Goal: Browse casually

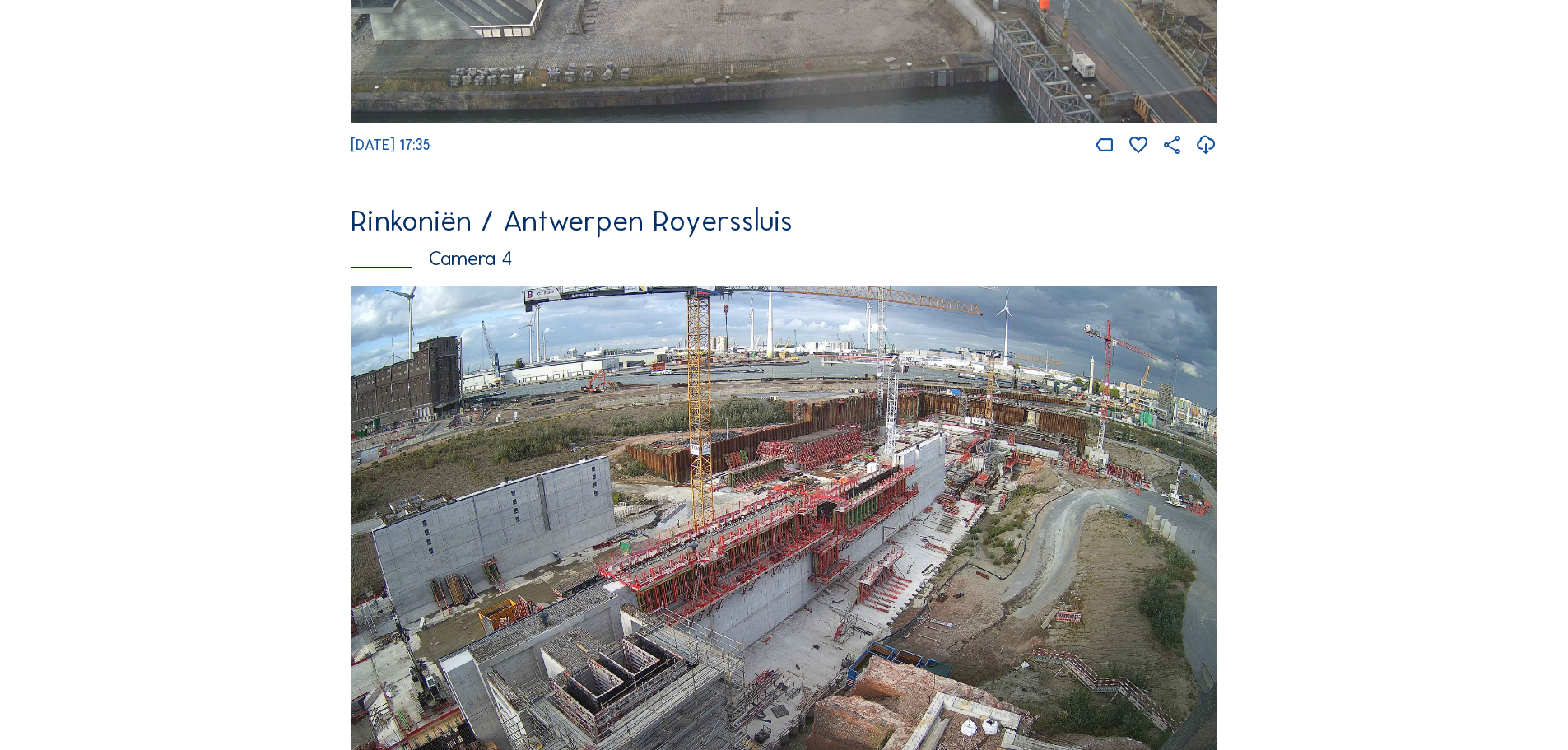
scroll to position [2636, 0]
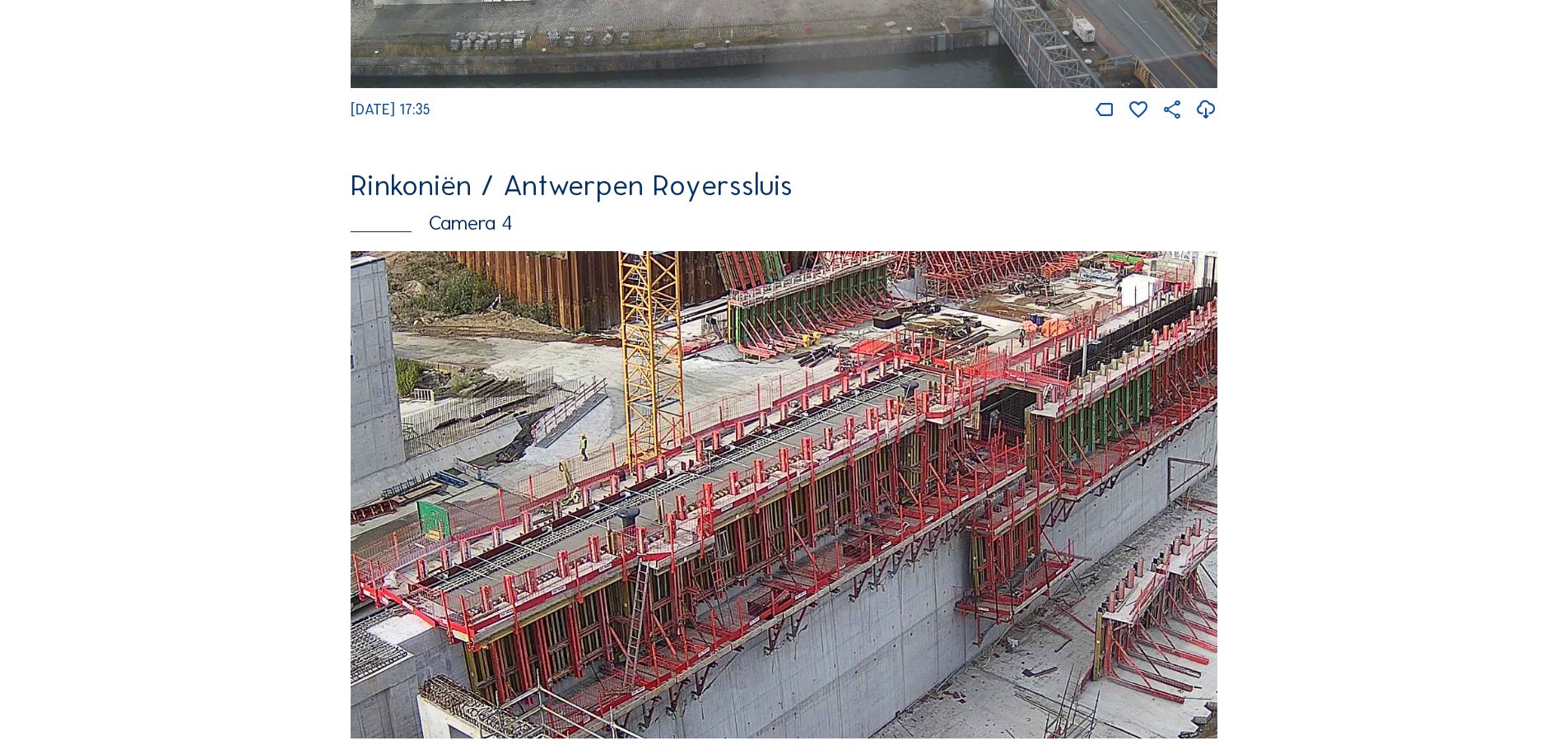
drag, startPoint x: 853, startPoint y: 464, endPoint x: 849, endPoint y: 506, distance: 42.2
click at [849, 506] on img at bounding box center [784, 495] width 867 height 489
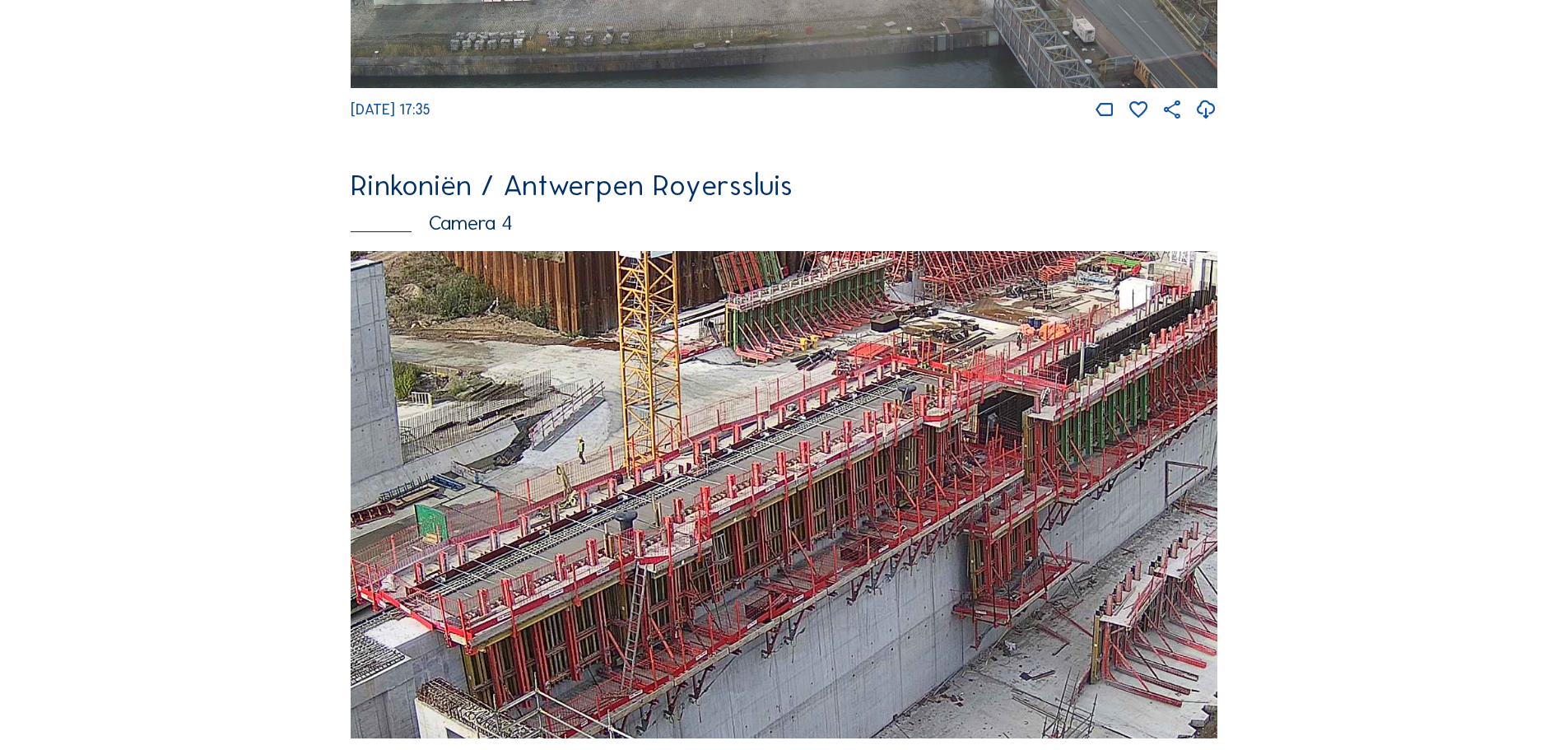
click at [918, 462] on img at bounding box center [784, 495] width 867 height 489
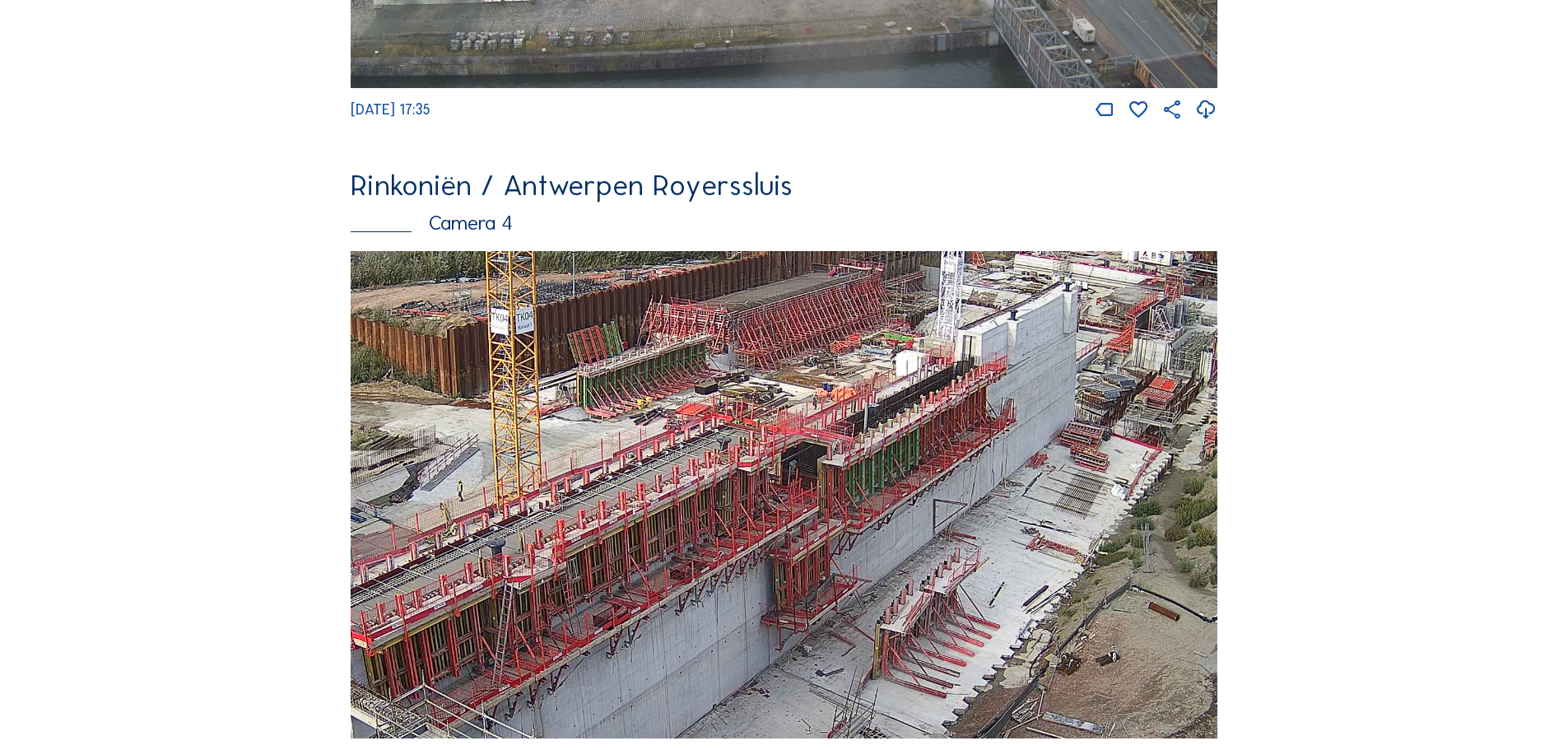
drag, startPoint x: 980, startPoint y: 507, endPoint x: 815, endPoint y: 551, distance: 170.8
click at [815, 551] on img at bounding box center [784, 495] width 867 height 489
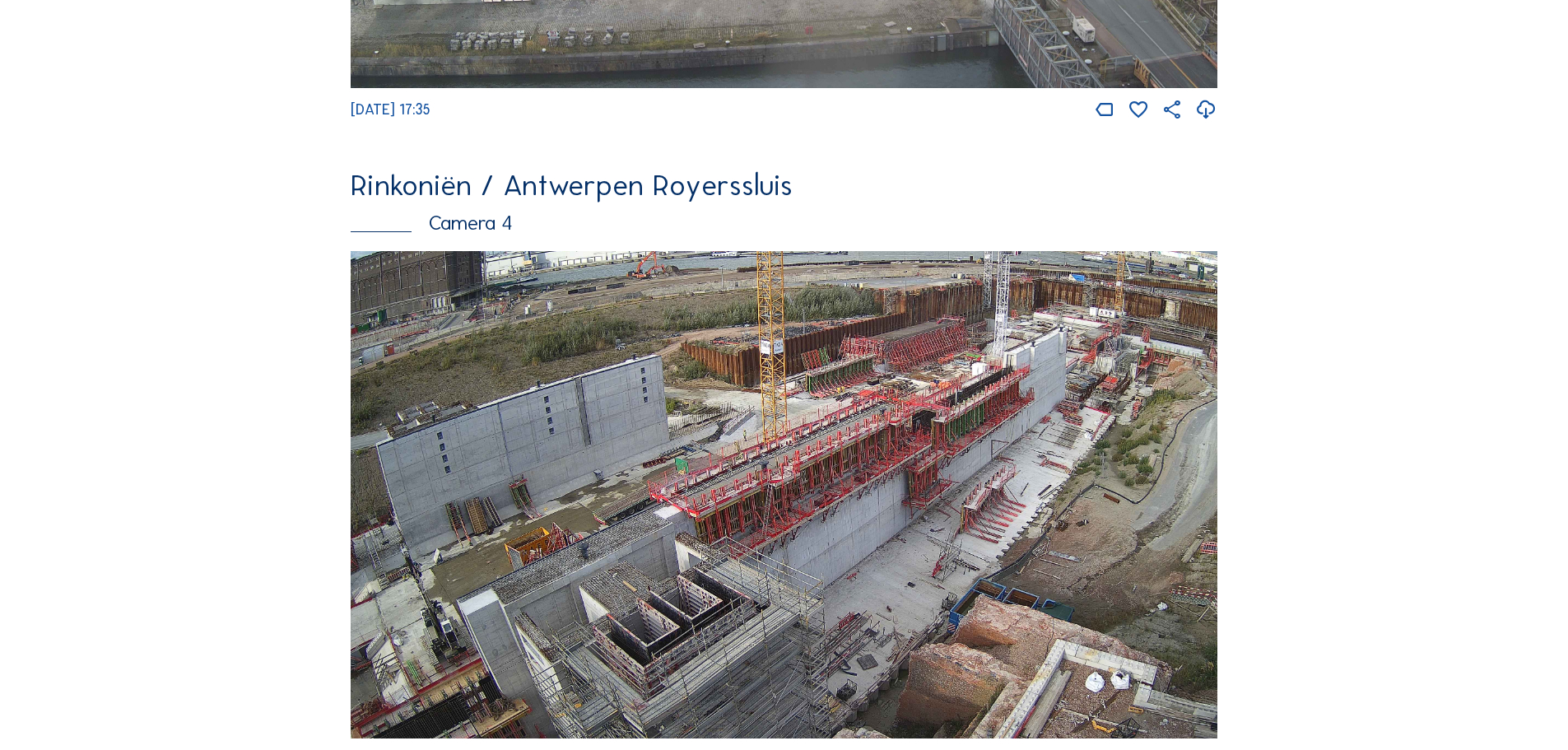
drag, startPoint x: 796, startPoint y: 548, endPoint x: 1092, endPoint y: 377, distance: 341.8
click at [1092, 377] on img at bounding box center [784, 495] width 867 height 489
drag, startPoint x: 735, startPoint y: 486, endPoint x: 770, endPoint y: 484, distance: 35.1
click at [739, 479] on img at bounding box center [784, 495] width 867 height 489
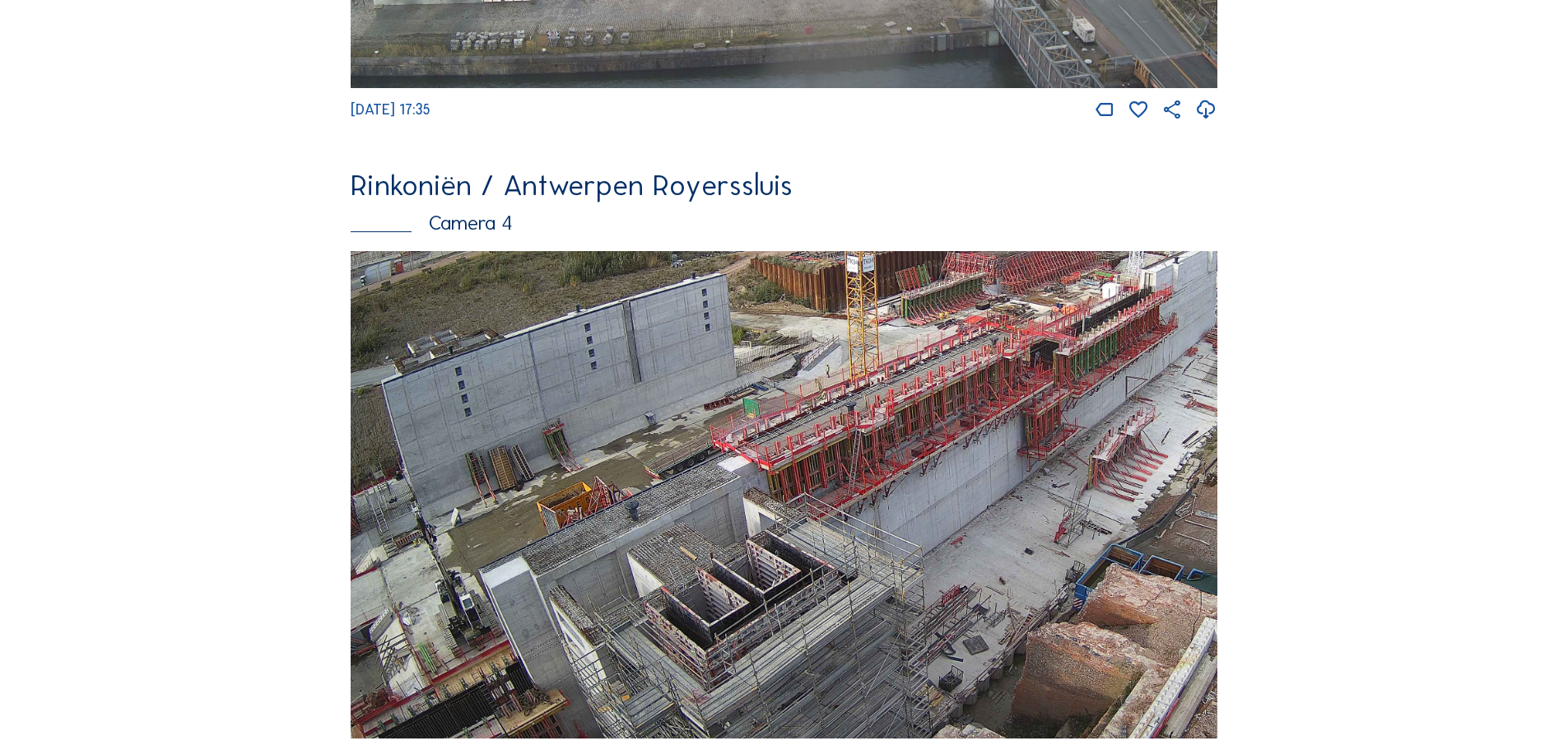
drag, startPoint x: 783, startPoint y: 500, endPoint x: 896, endPoint y: 375, distance: 168.5
click at [940, 383] on img at bounding box center [784, 495] width 867 height 489
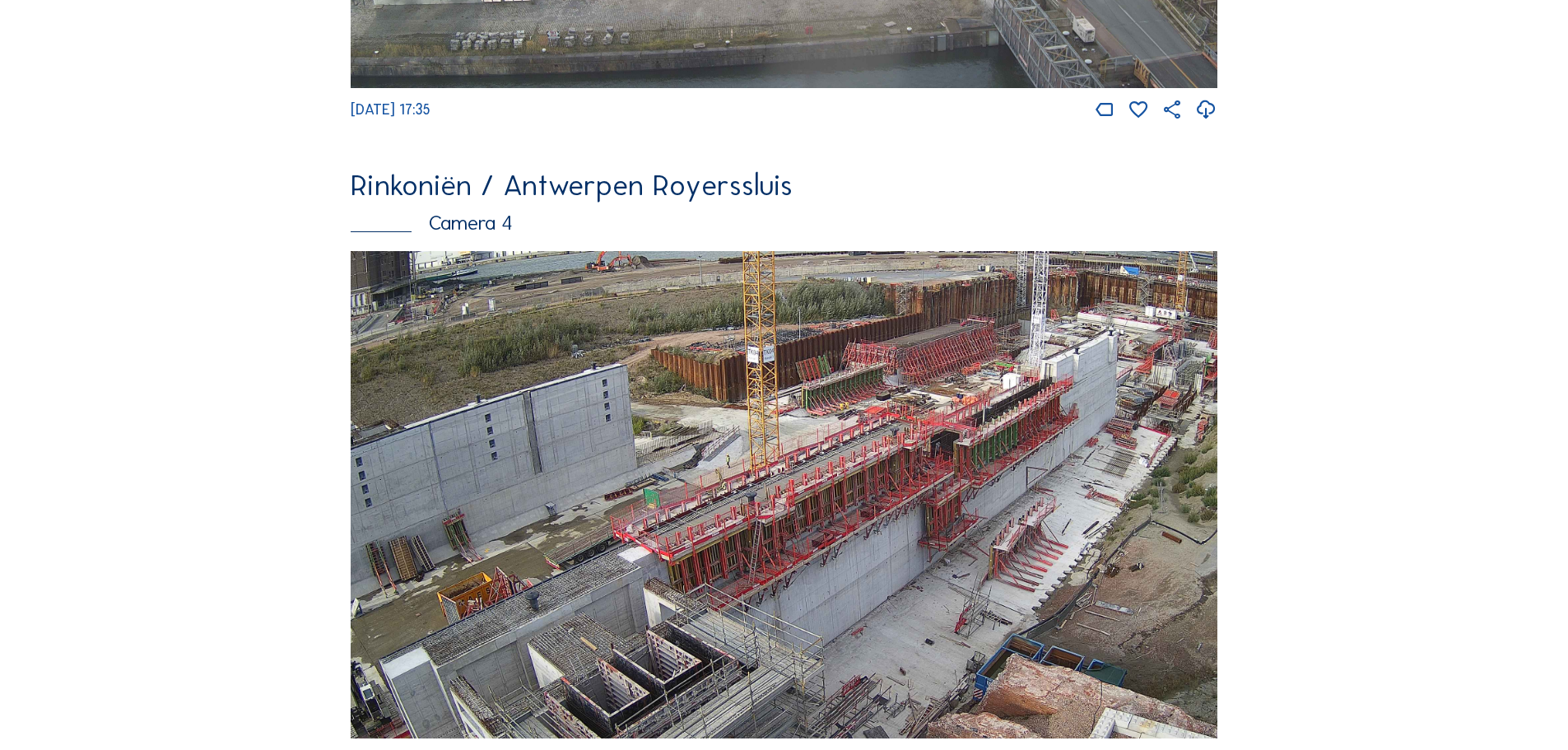
drag, startPoint x: 1010, startPoint y: 453, endPoint x: 916, endPoint y: 539, distance: 127.4
click at [910, 544] on img at bounding box center [784, 495] width 867 height 489
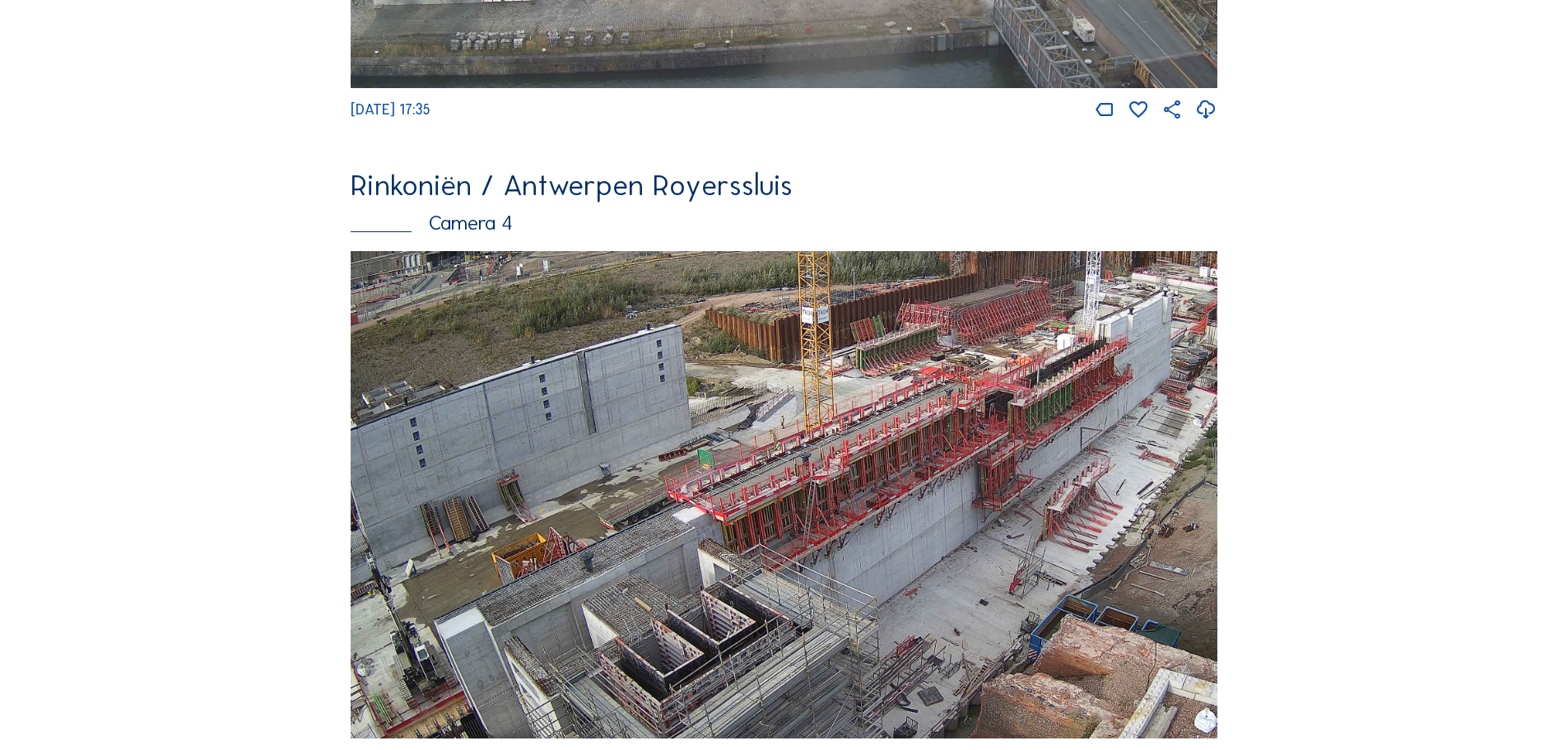
drag, startPoint x: 887, startPoint y: 495, endPoint x: 918, endPoint y: 473, distance: 38.0
click at [918, 473] on img at bounding box center [784, 495] width 867 height 489
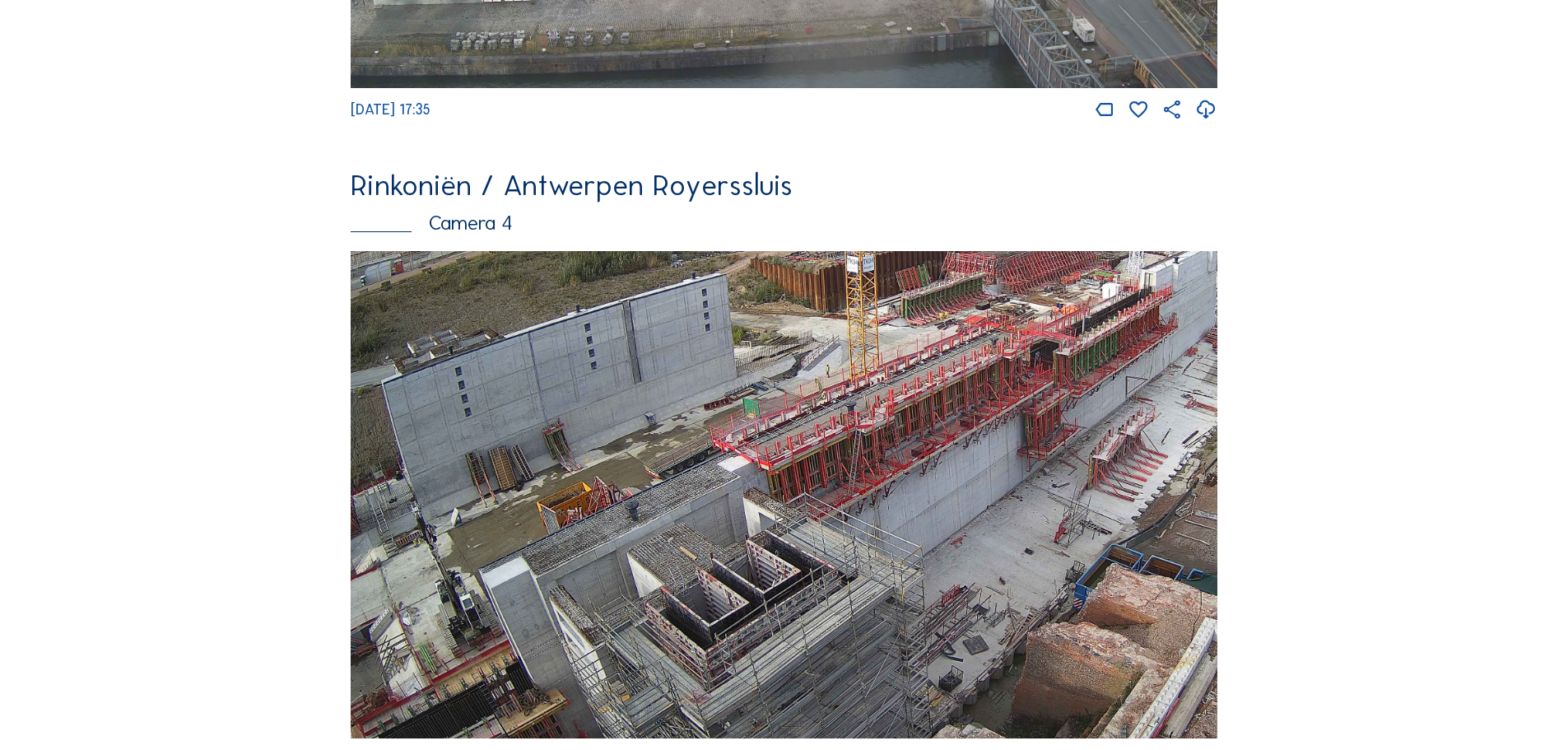
drag, startPoint x: 503, startPoint y: 631, endPoint x: 685, endPoint y: 536, distance: 205.3
click at [685, 536] on img at bounding box center [784, 495] width 867 height 489
drag, startPoint x: 670, startPoint y: 628, endPoint x: 779, endPoint y: 445, distance: 213.0
click at [779, 445] on img at bounding box center [784, 495] width 867 height 489
